Goal: Understand process/instructions: Learn how to perform a task or action

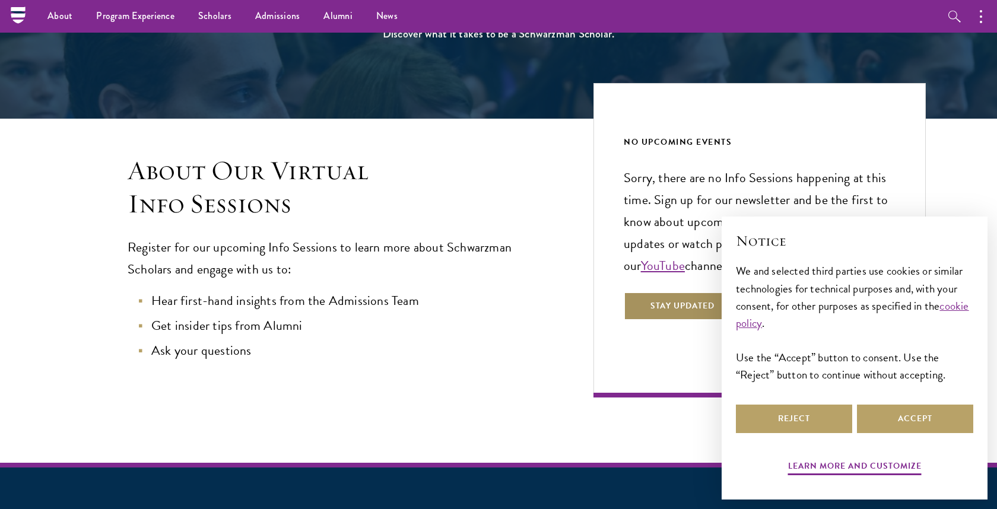
scroll to position [180, 0]
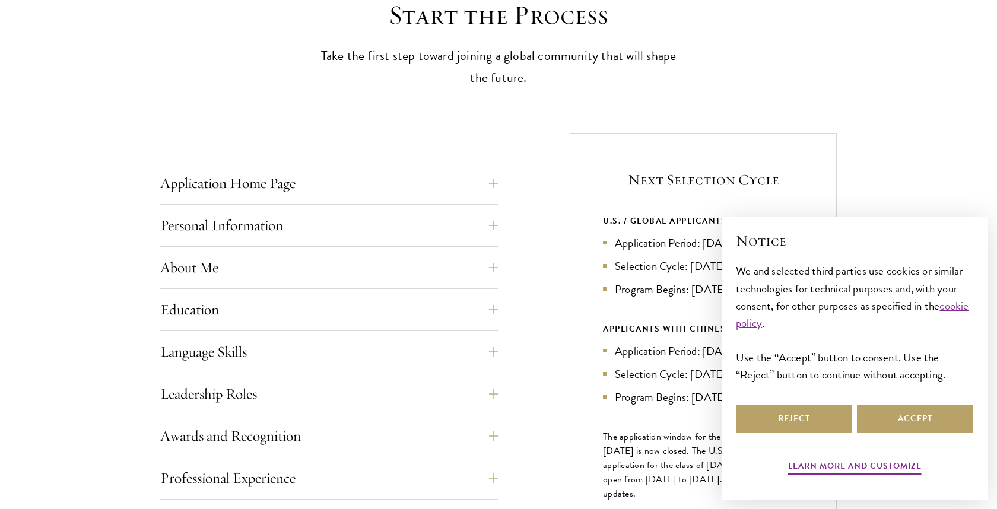
scroll to position [347, 0]
click at [831, 408] on button "Reject" at bounding box center [794, 419] width 116 height 28
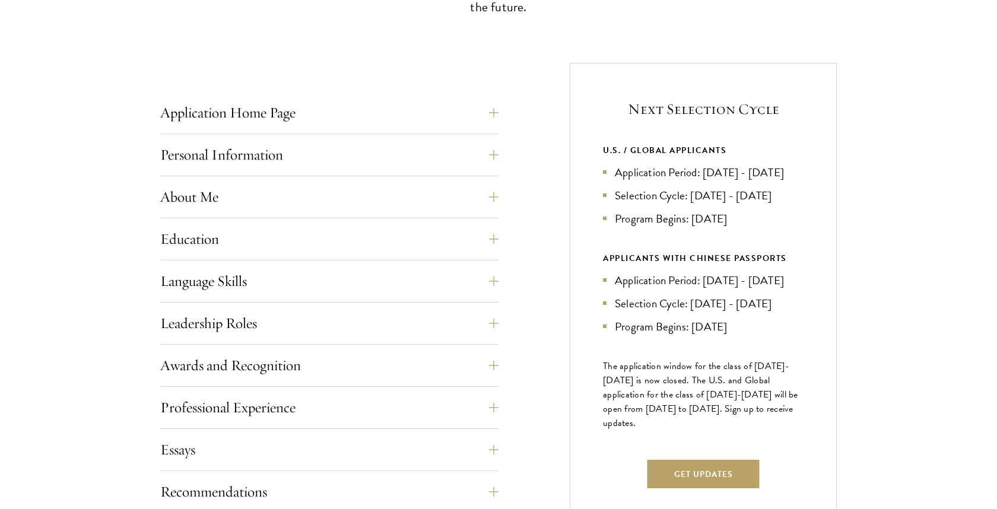
scroll to position [419, 0]
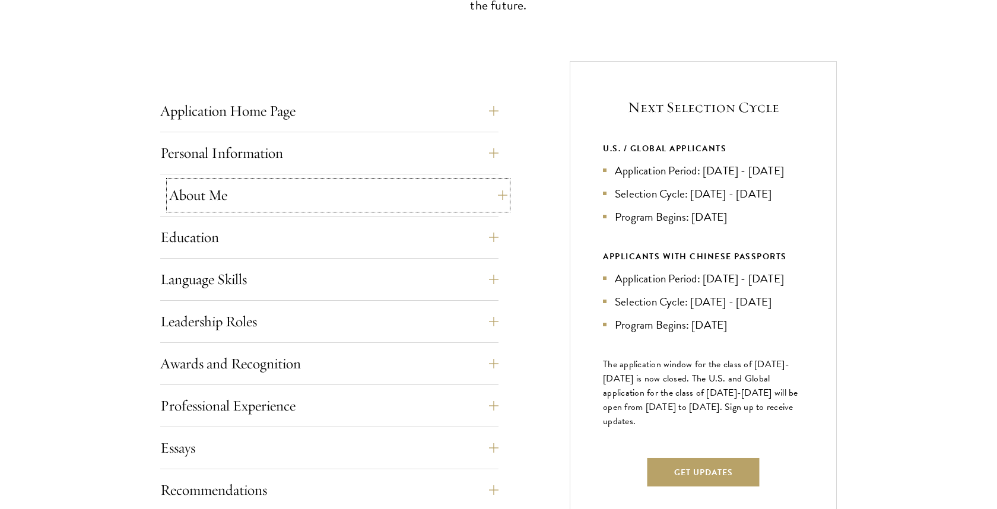
click at [341, 190] on button "About Me" at bounding box center [338, 195] width 338 height 28
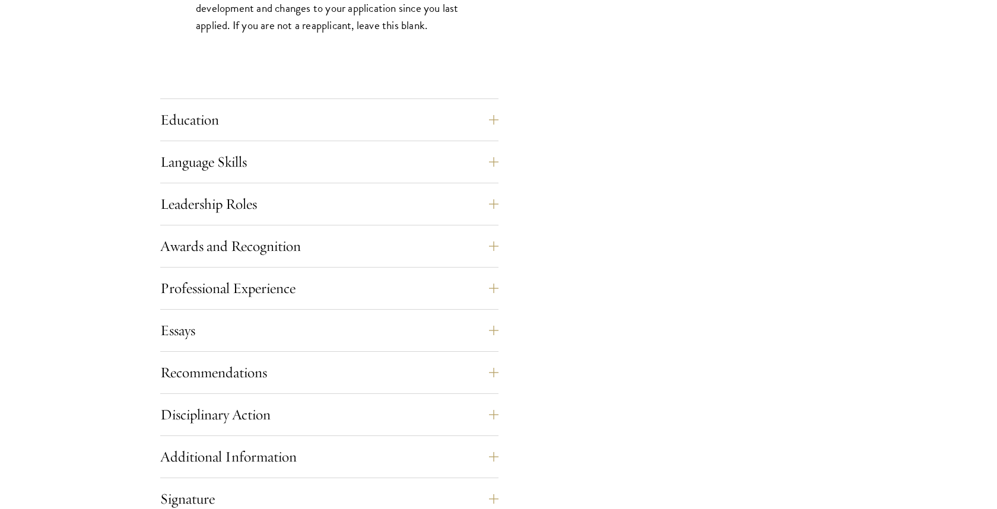
scroll to position [1183, 0]
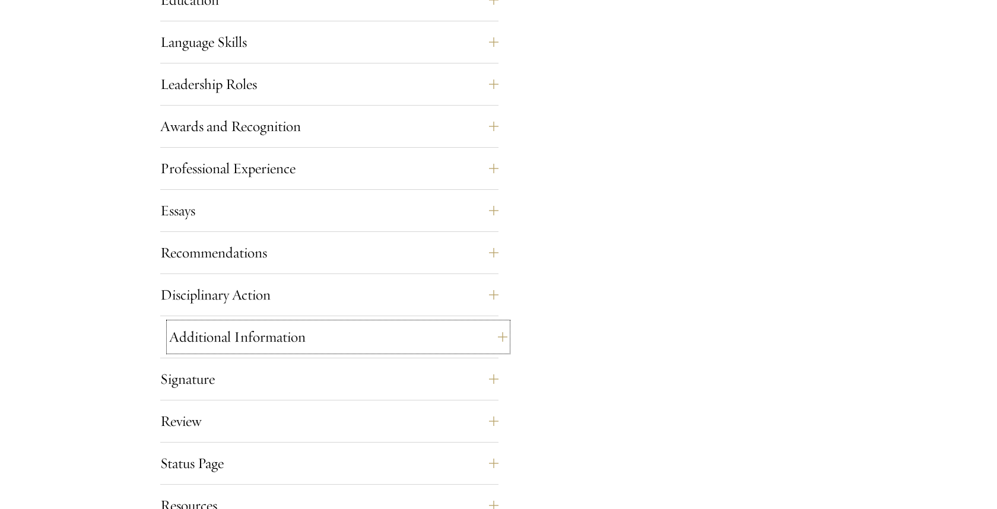
click at [311, 349] on button "Additional Information" at bounding box center [338, 337] width 338 height 28
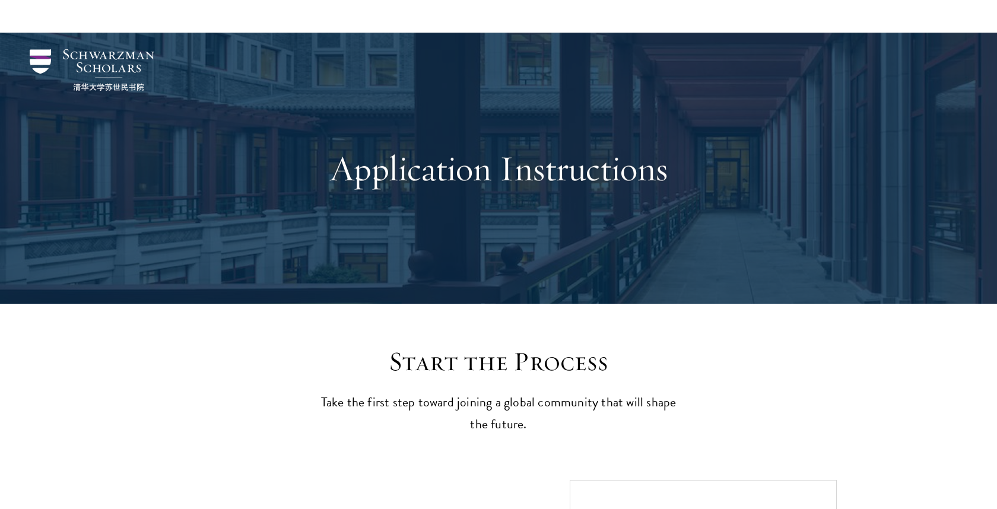
scroll to position [255, 0]
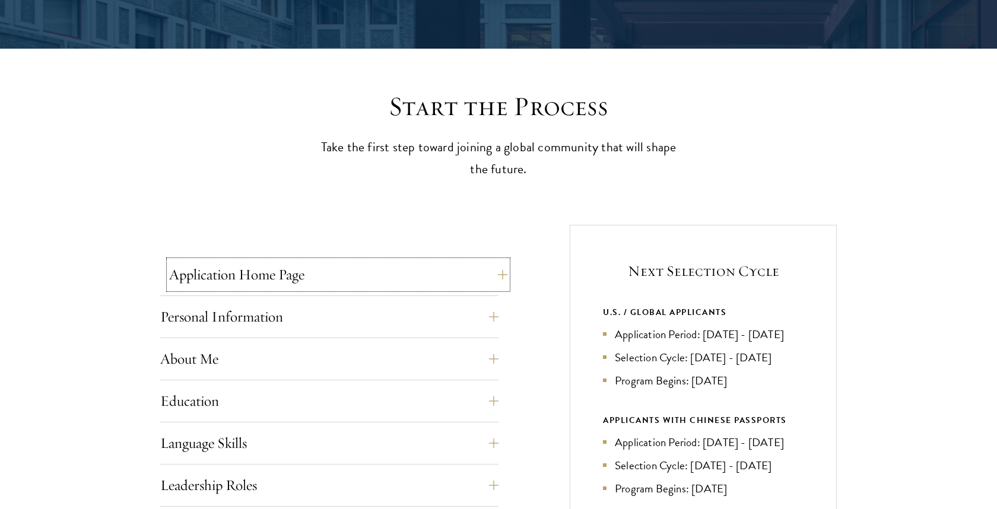
click at [284, 279] on button "Application Home Page" at bounding box center [338, 274] width 338 height 28
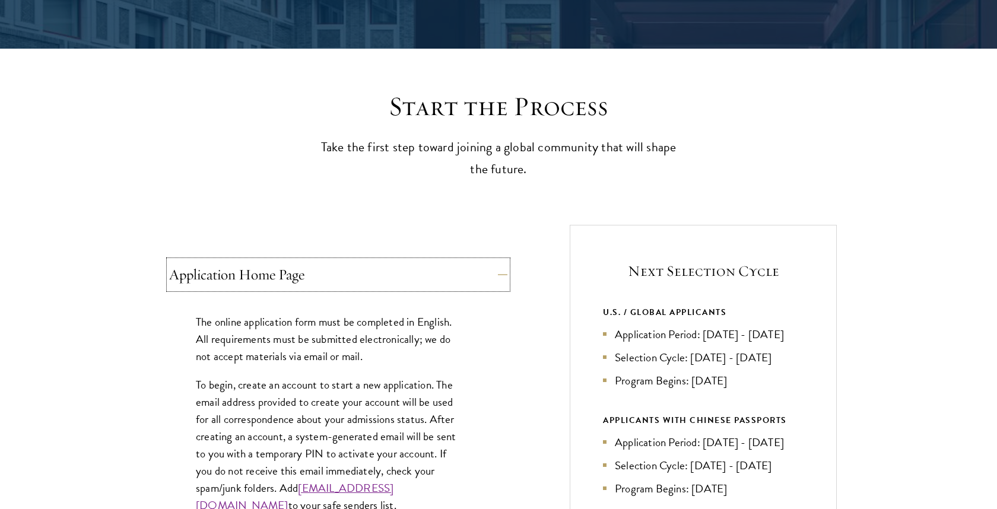
click at [274, 285] on button "Application Home Page" at bounding box center [338, 274] width 338 height 28
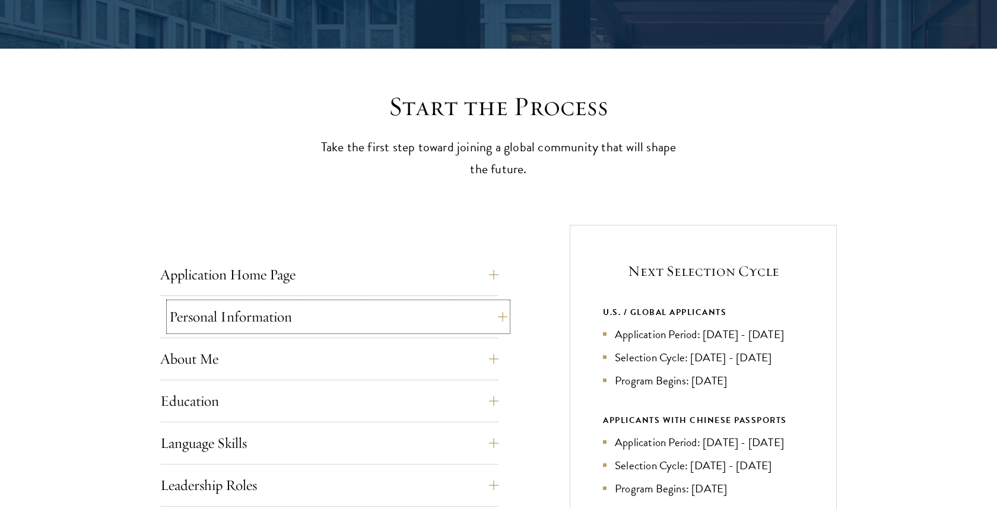
click at [271, 316] on button "Personal Information" at bounding box center [338, 317] width 338 height 28
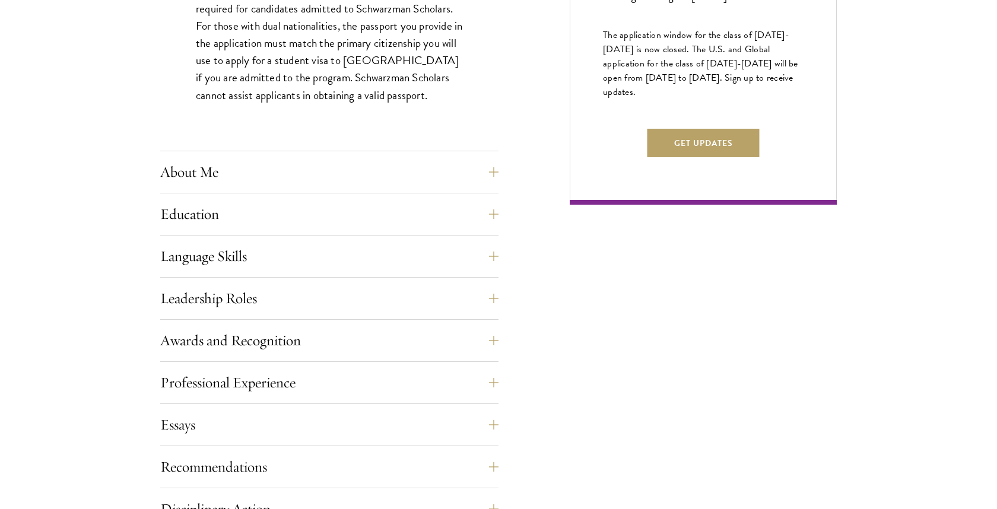
scroll to position [765, 0]
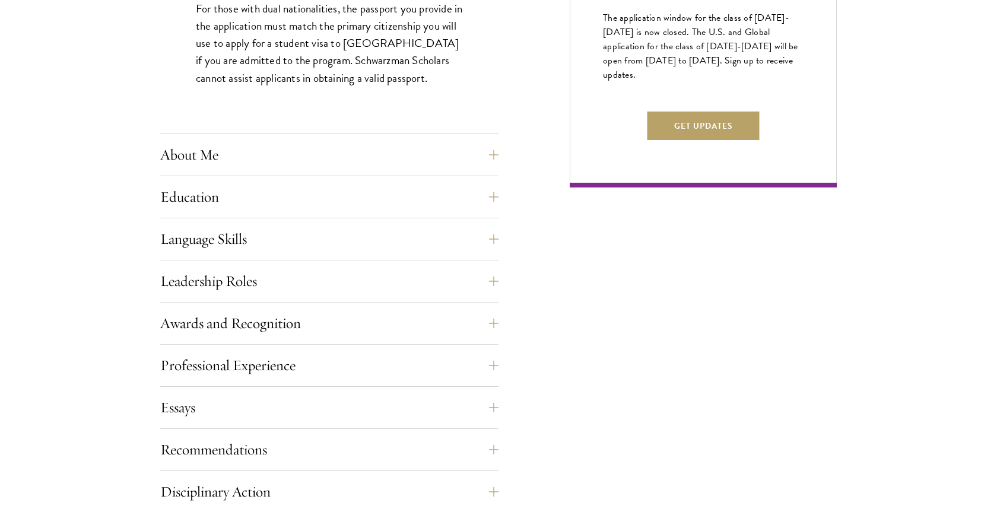
click at [319, 144] on button "About Me" at bounding box center [338, 155] width 338 height 28
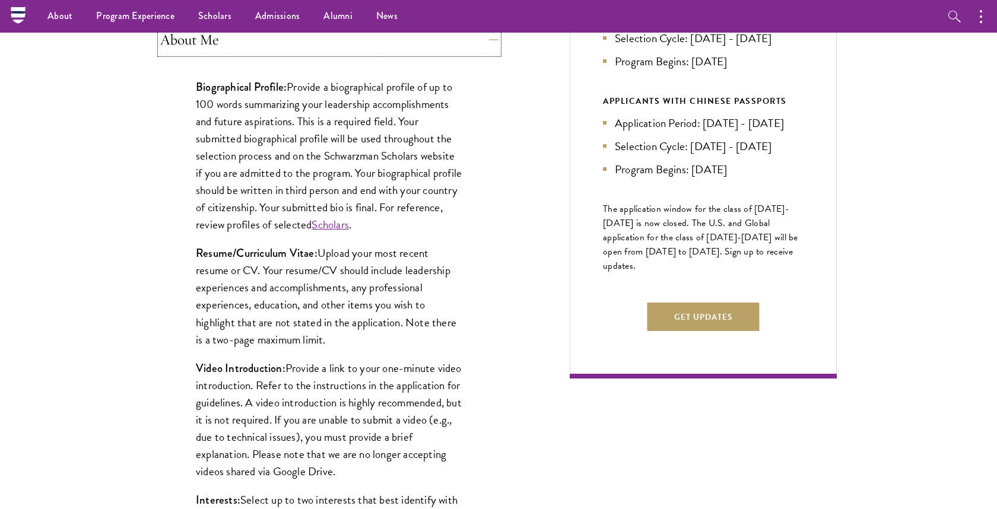
scroll to position [408, 0]
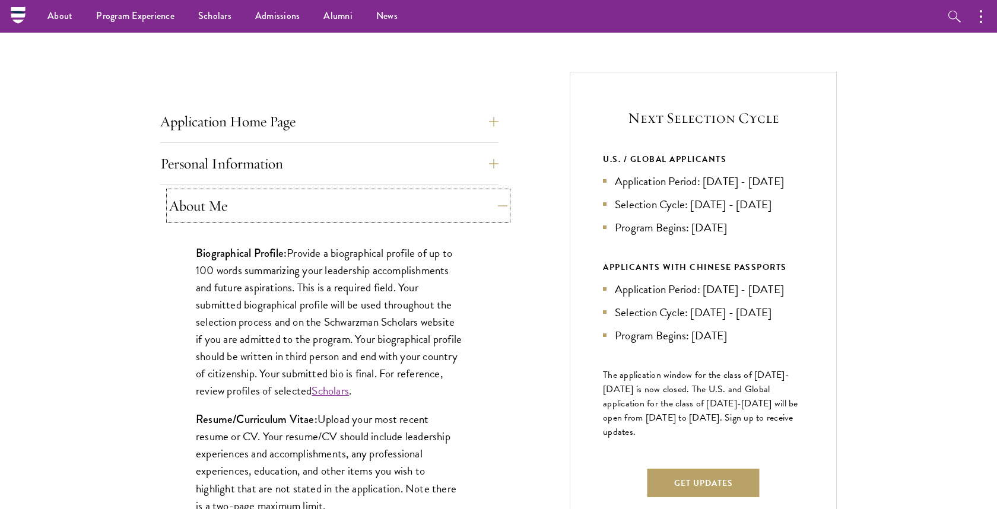
click at [309, 202] on button "About Me" at bounding box center [338, 206] width 338 height 28
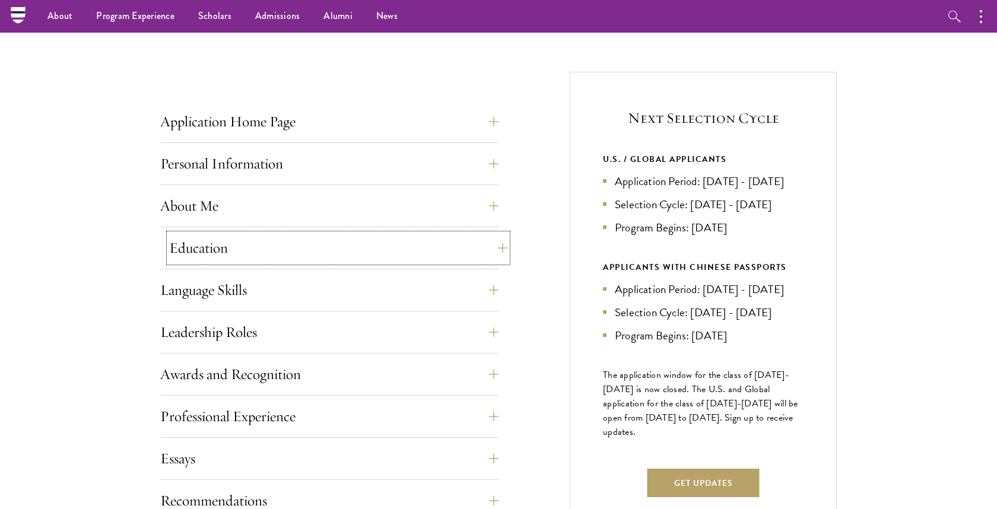
click at [278, 260] on button "Education" at bounding box center [338, 248] width 338 height 28
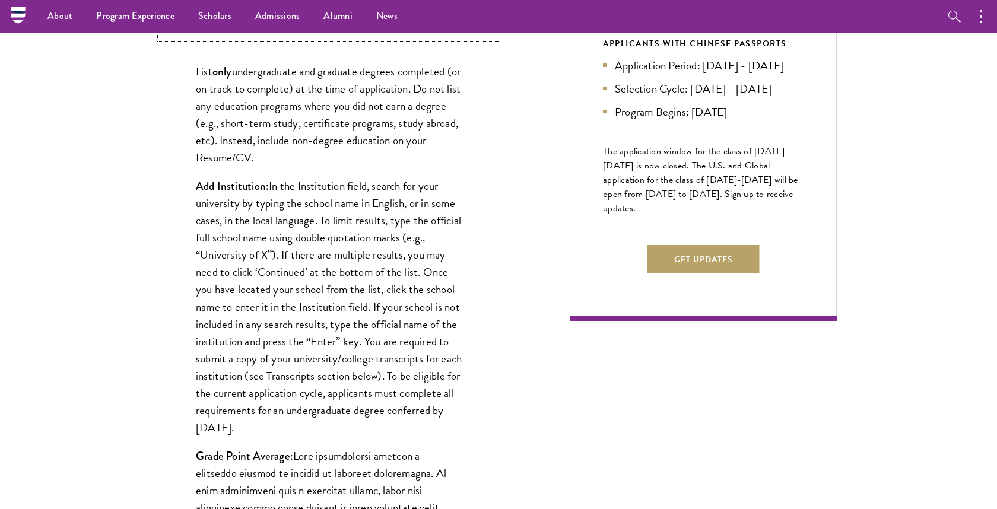
scroll to position [622, 0]
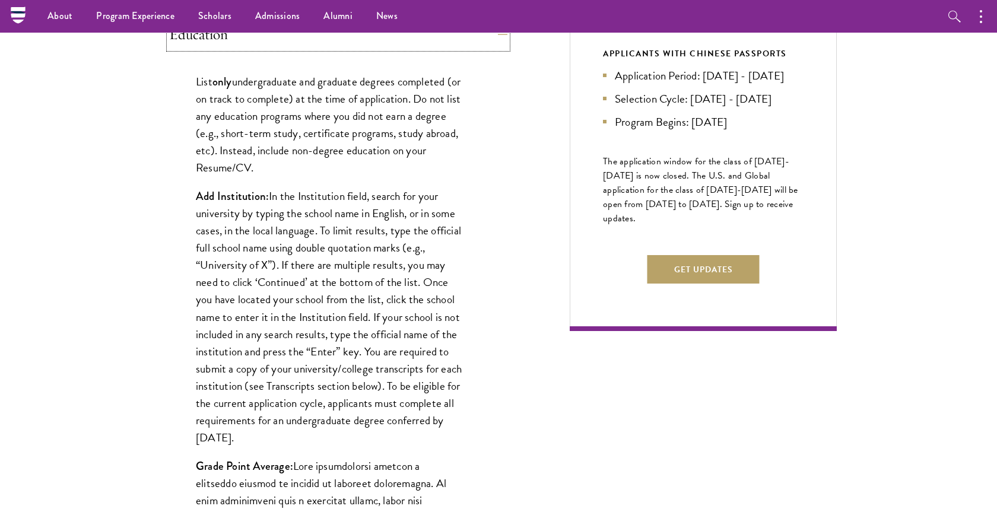
click at [319, 45] on button "Education" at bounding box center [338, 34] width 338 height 28
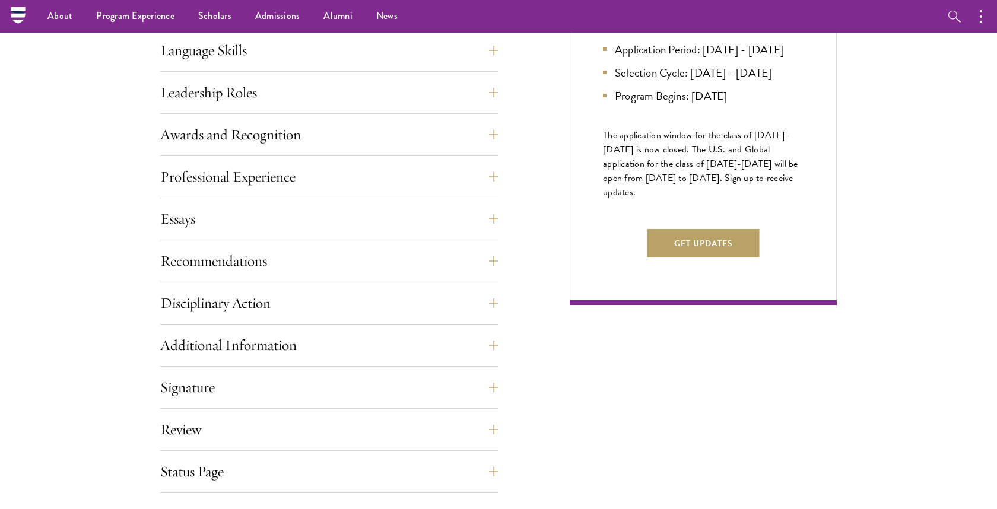
scroll to position [733, 0]
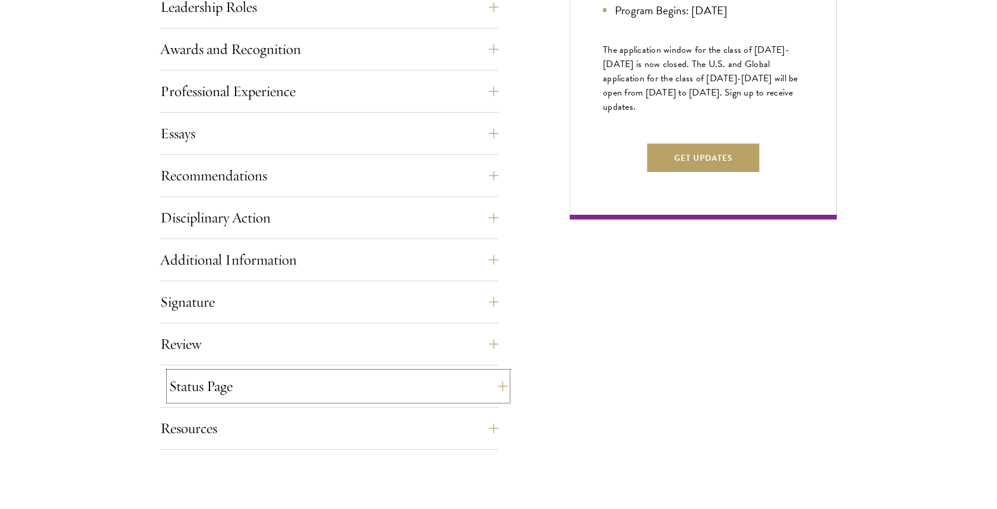
click at [316, 381] on button "Status Page" at bounding box center [338, 386] width 338 height 28
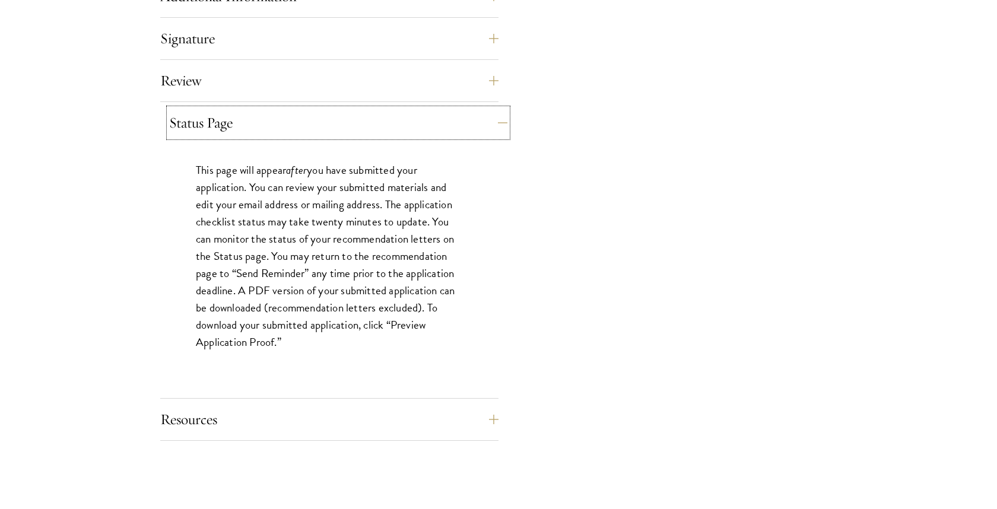
scroll to position [1091, 0]
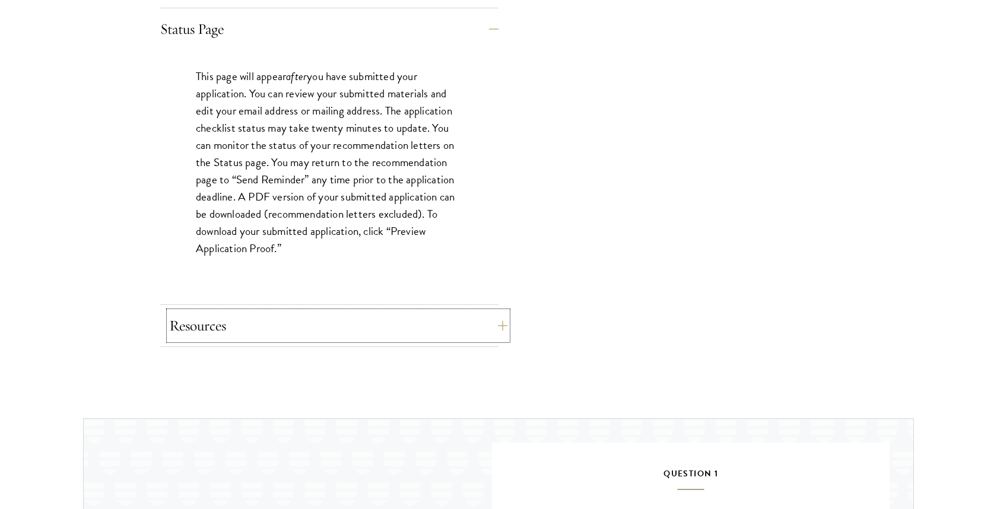
click at [327, 326] on button "Resources" at bounding box center [338, 326] width 338 height 28
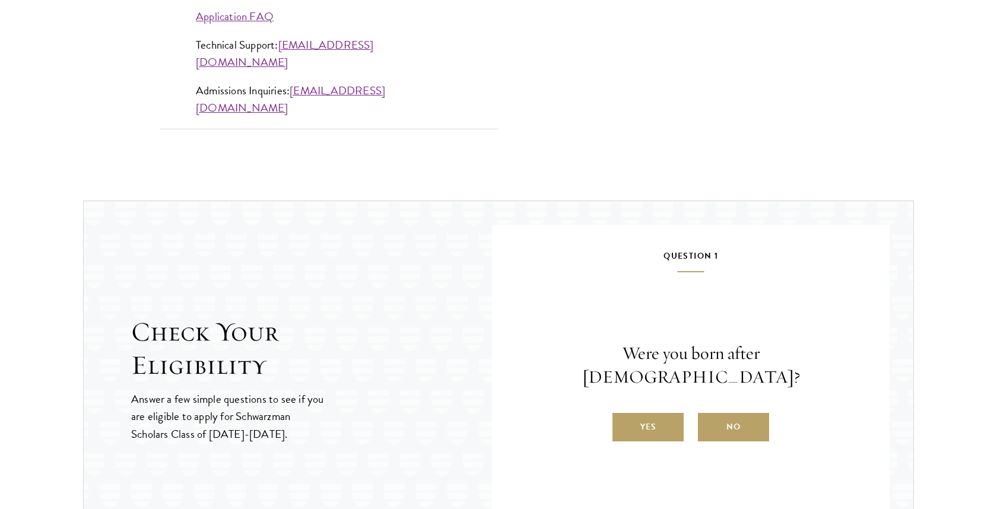
scroll to position [1330, 0]
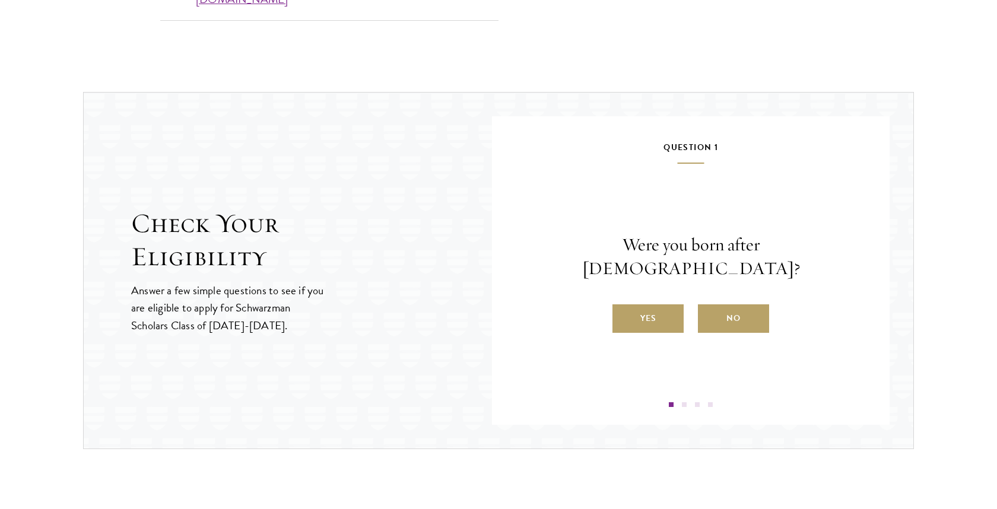
click at [917, 216] on div "Check Your Eligibility Answer a few simple questions to see if you are eligible…" at bounding box center [498, 270] width 854 height 357
click at [732, 312] on label "No" at bounding box center [733, 318] width 71 height 28
click at [708, 312] on input "No" at bounding box center [703, 311] width 11 height 11
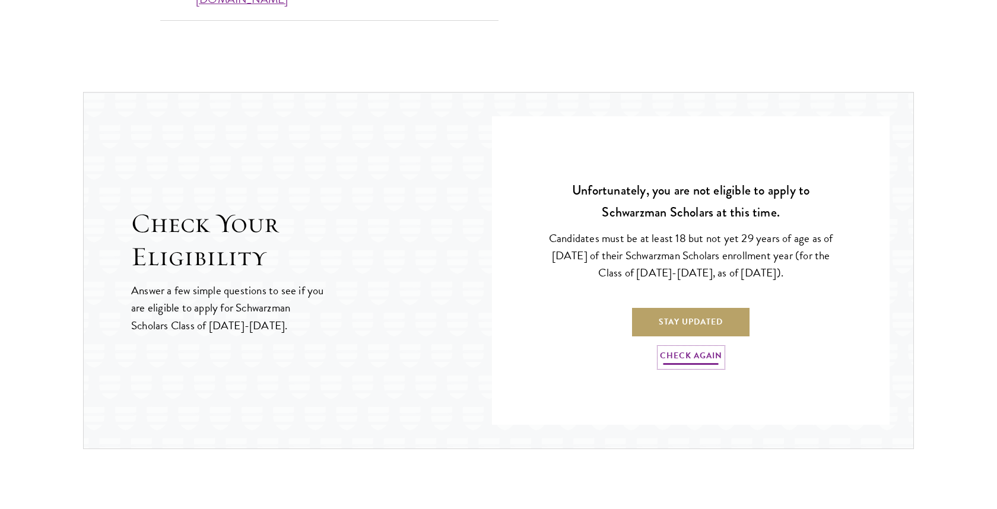
click at [685, 364] on link "Check Again" at bounding box center [691, 357] width 62 height 18
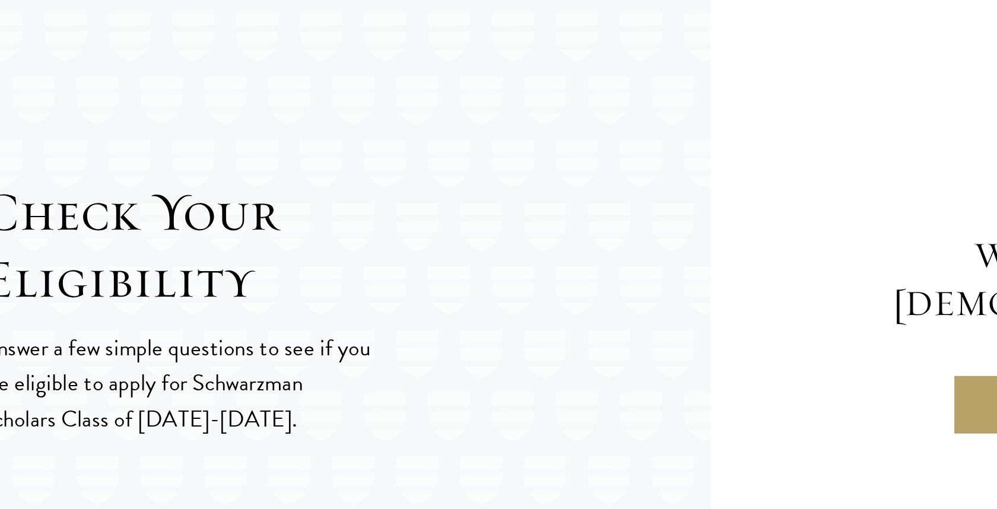
click at [154, 174] on div "Check Your Eligibility Answer a few simple questions to see if you are eligible…" at bounding box center [498, 270] width 831 height 357
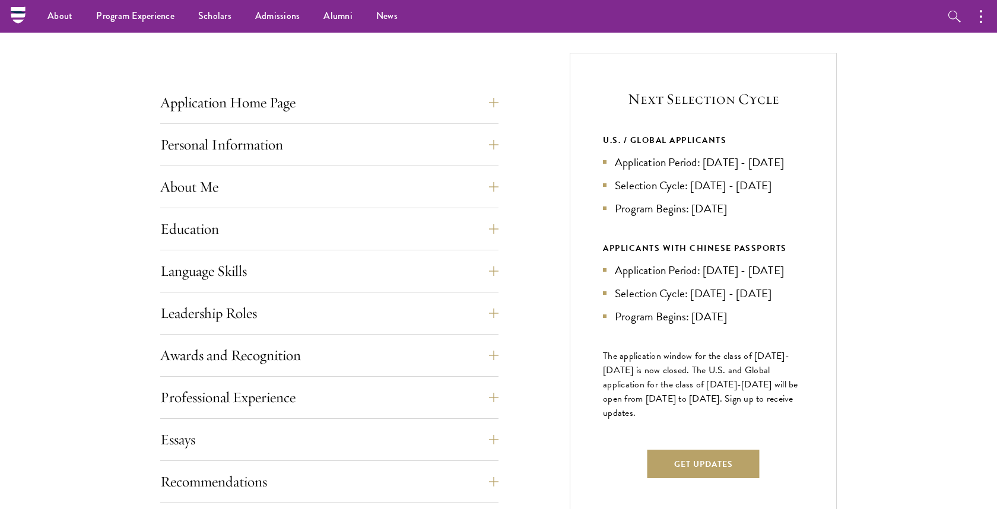
scroll to position [403, 0]
